Goal: Task Accomplishment & Management: Manage account settings

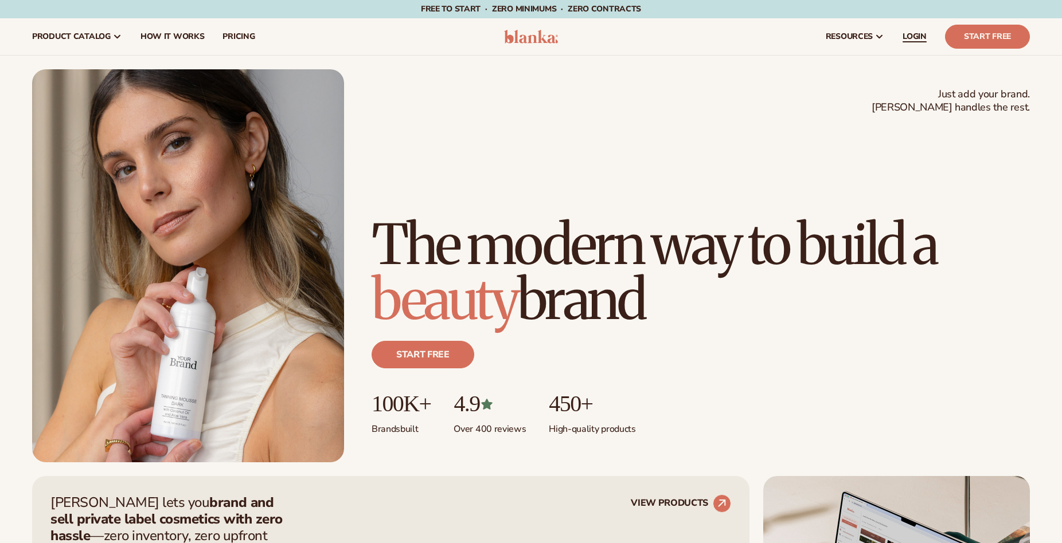
click at [918, 36] on span "LOGIN" at bounding box center [914, 36] width 24 height 9
click at [906, 38] on span "LOGIN" at bounding box center [914, 36] width 24 height 9
